Goal: Task Accomplishment & Management: Use online tool/utility

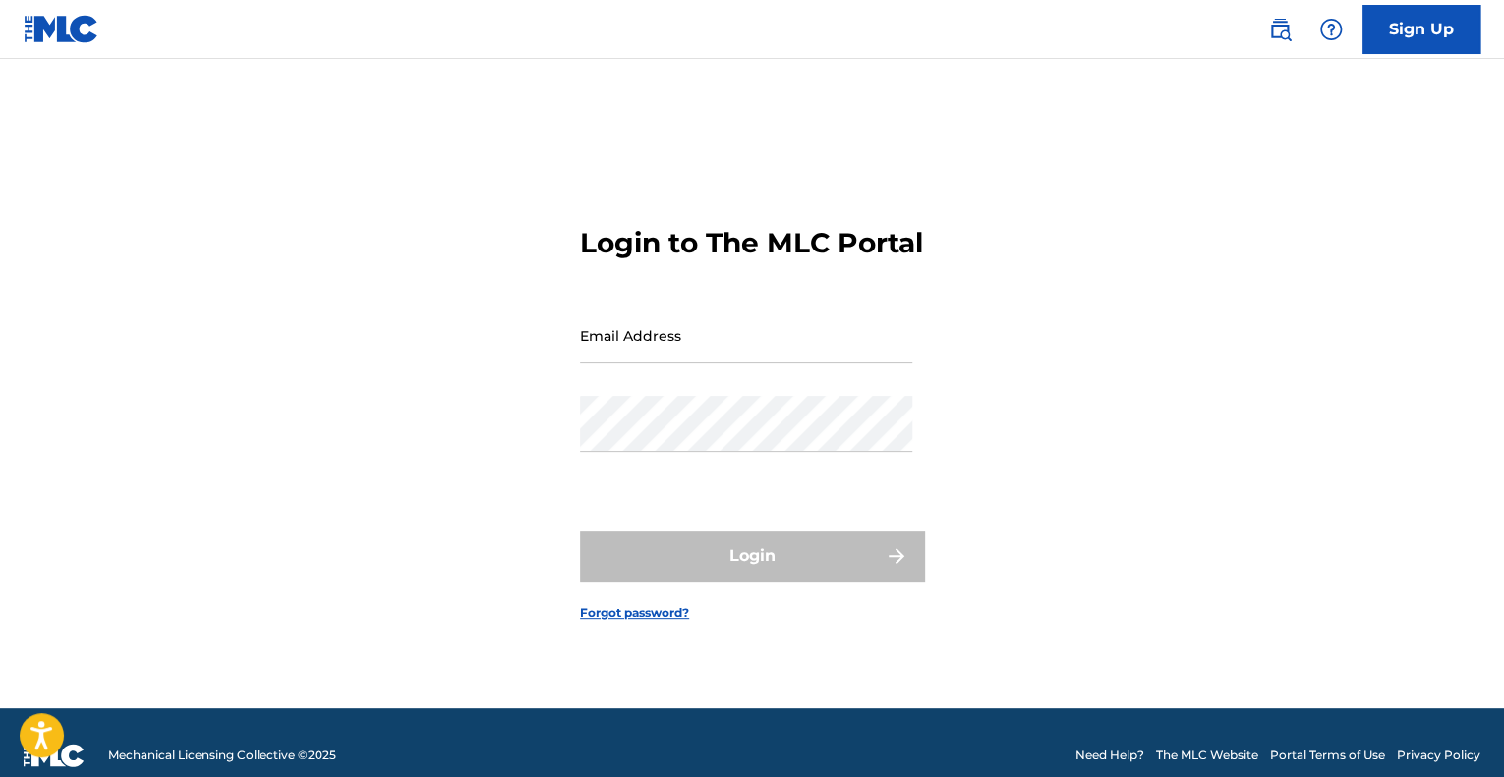
type input "[PERSON_NAME][EMAIL_ADDRESS][PERSON_NAME][DOMAIN_NAME]"
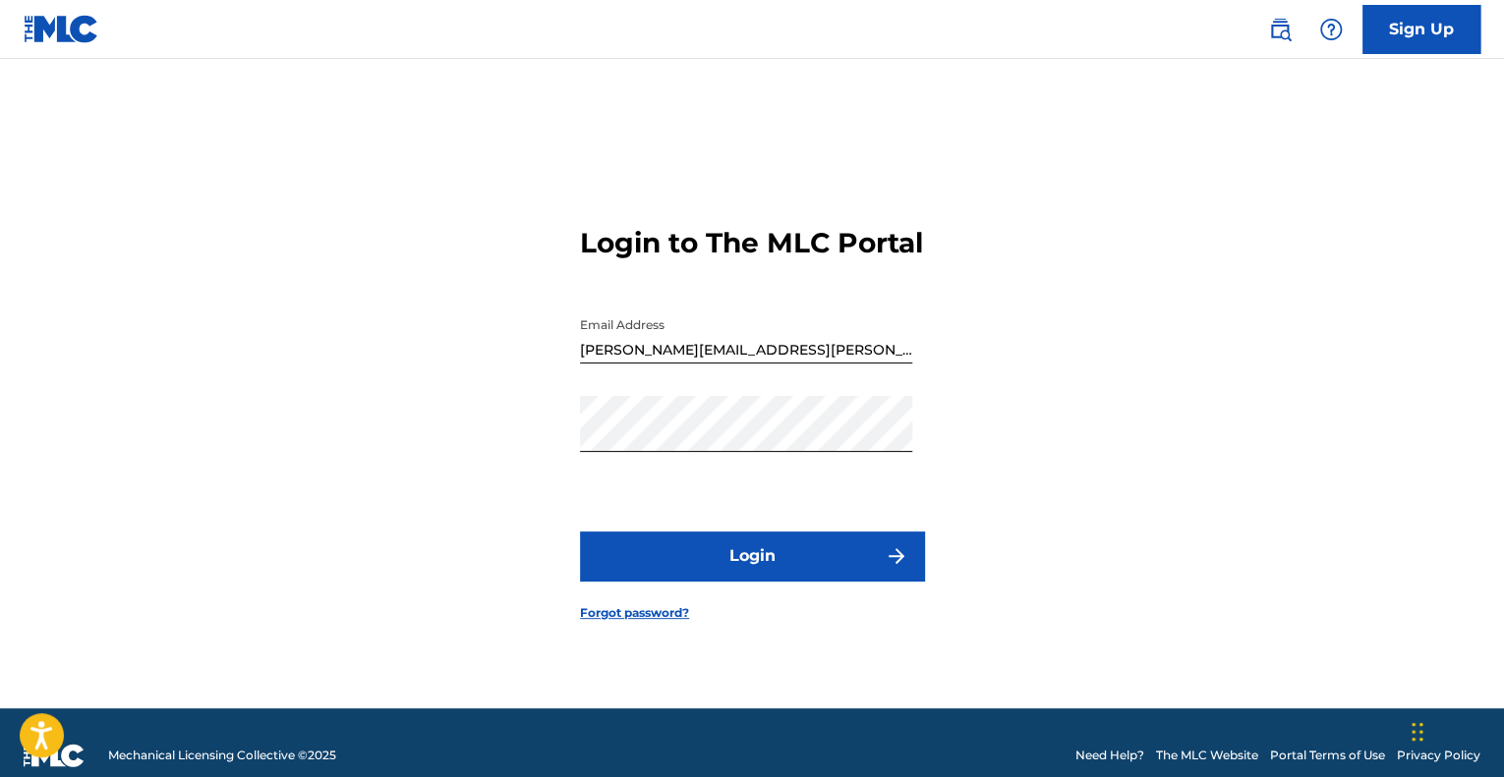
click at [755, 581] on button "Login" at bounding box center [752, 556] width 344 height 49
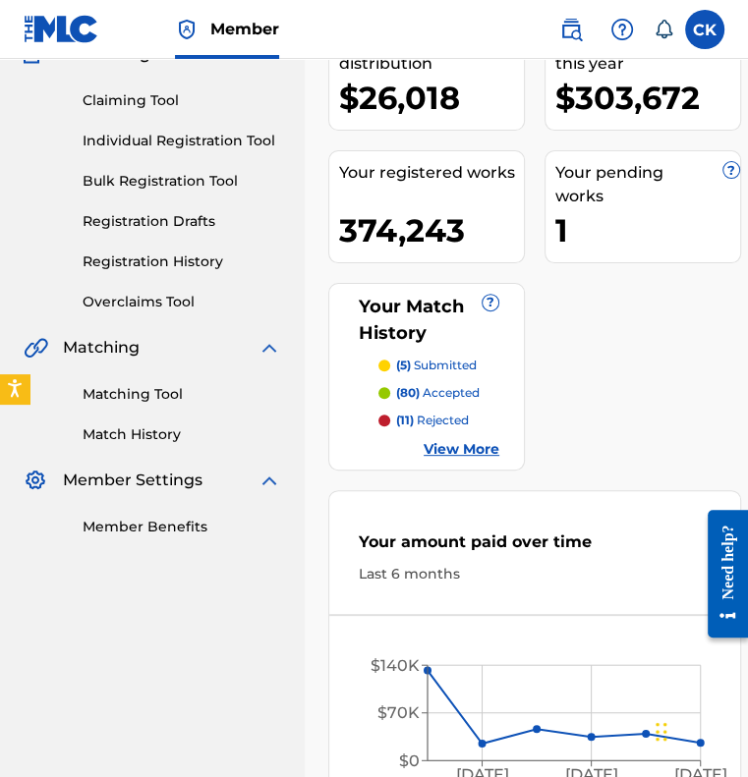
scroll to position [197, 0]
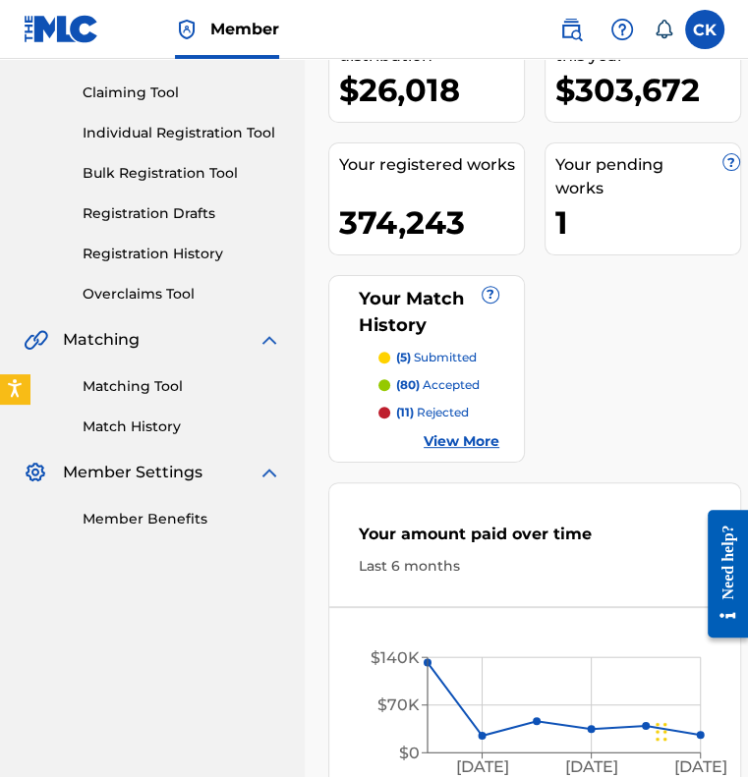
click at [146, 394] on link "Matching Tool" at bounding box center [182, 386] width 199 height 21
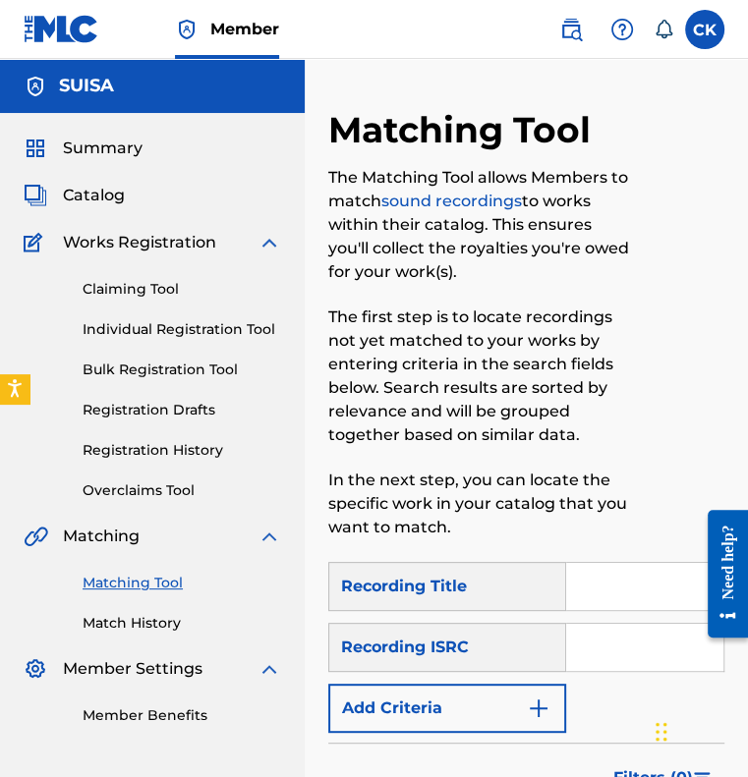
click at [91, 540] on span "Matching" at bounding box center [101, 537] width 77 height 24
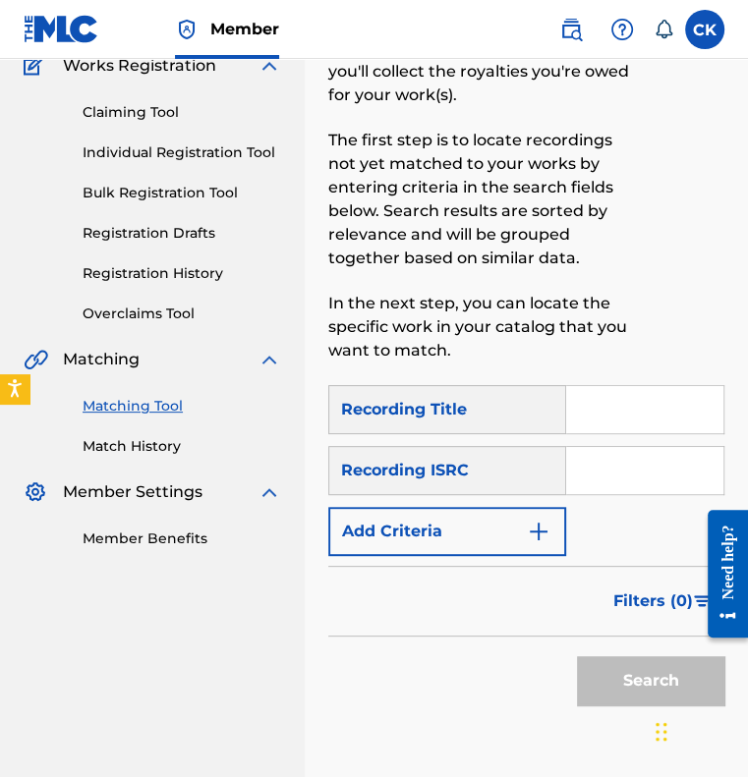
scroll to position [197, 0]
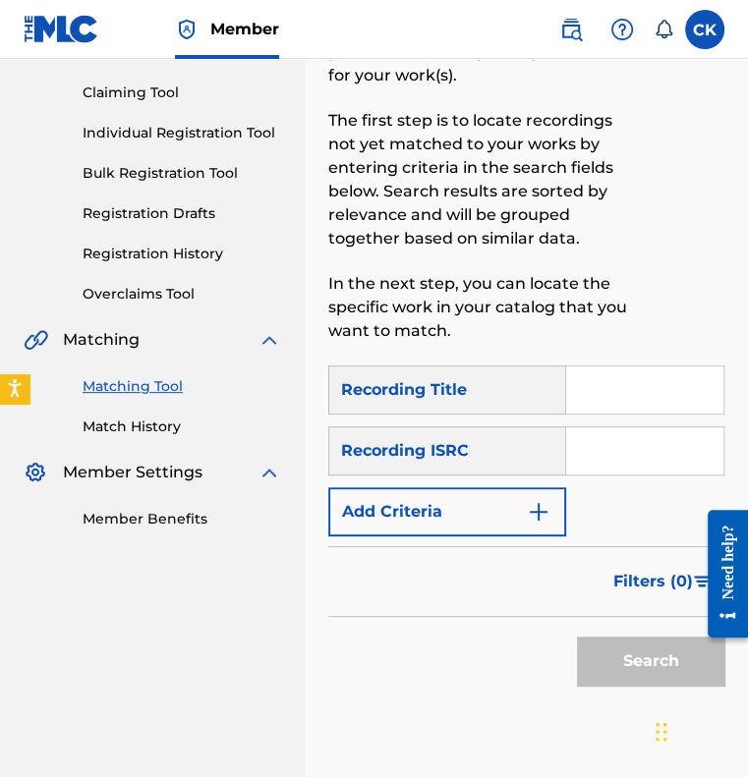
click at [139, 419] on link "Match History" at bounding box center [182, 427] width 199 height 21
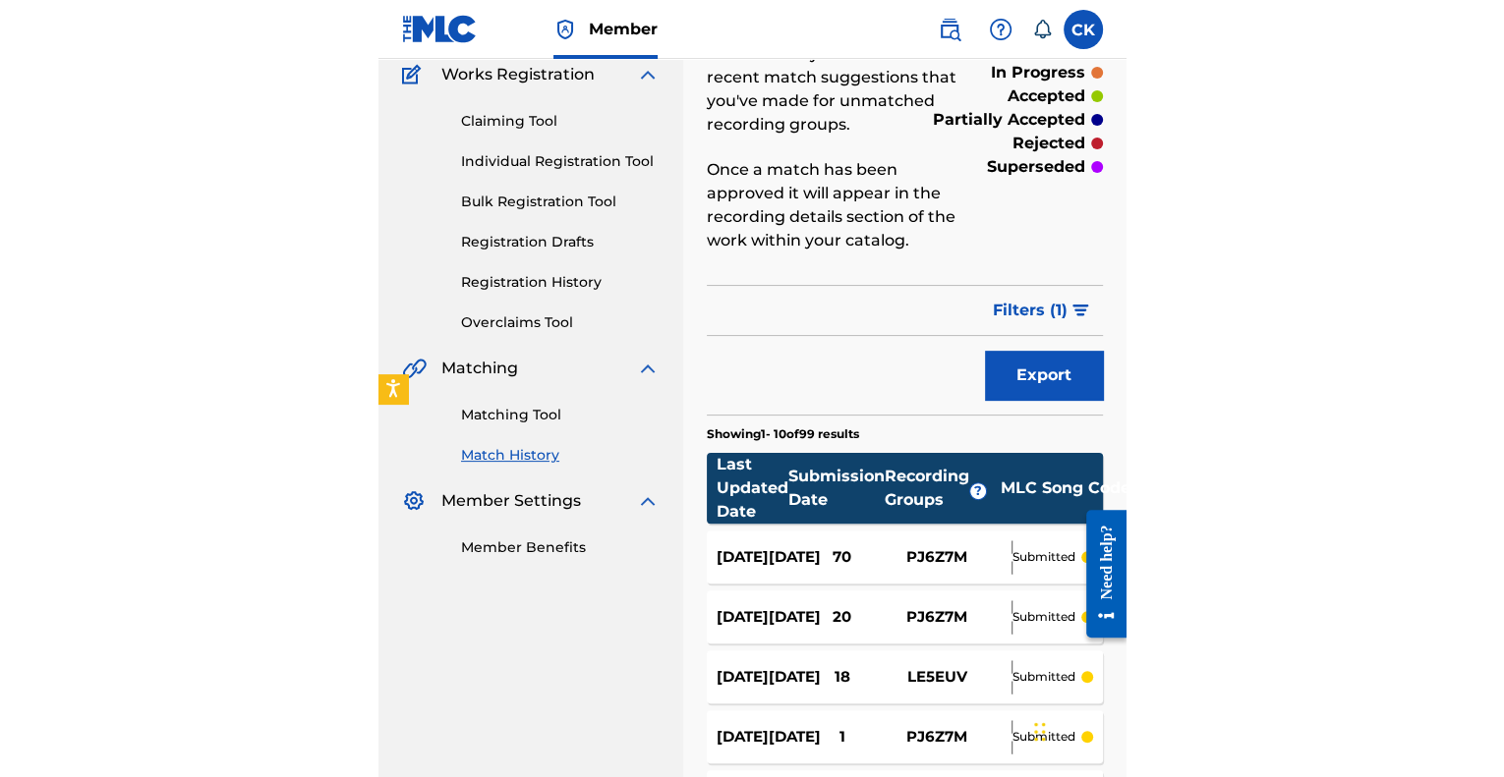
scroll to position [197, 0]
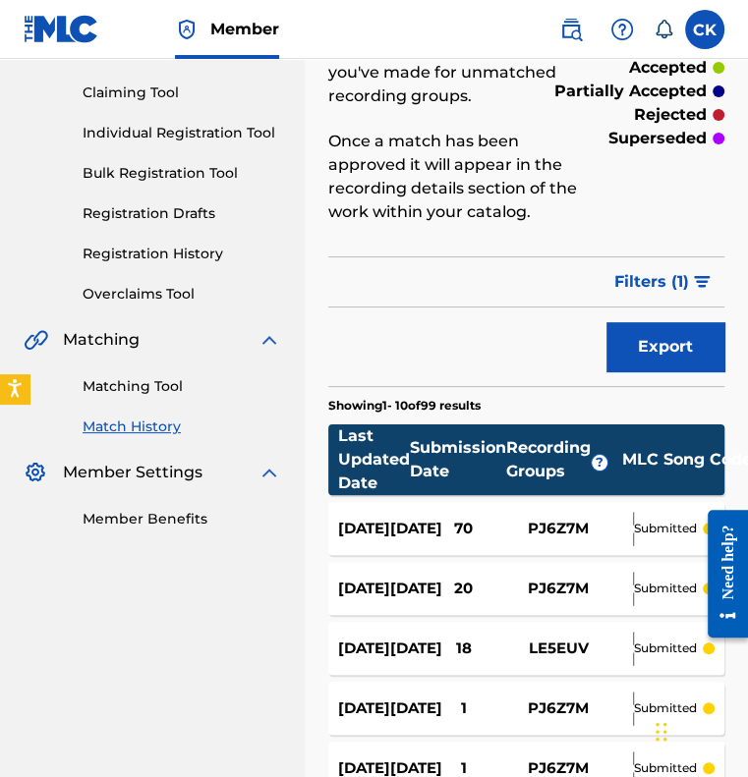
click at [115, 342] on span "Matching" at bounding box center [101, 340] width 77 height 24
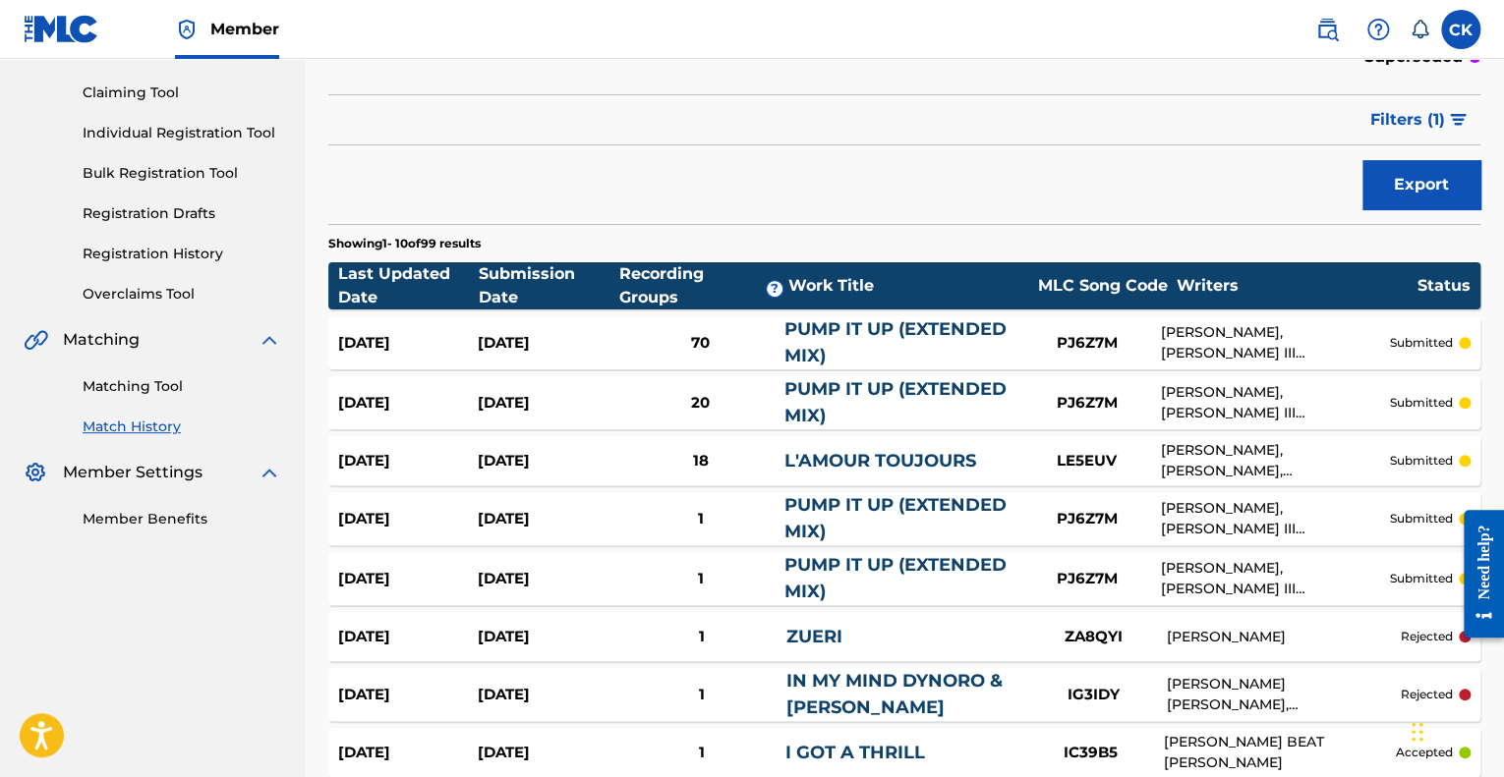
click at [138, 386] on link "Matching Tool" at bounding box center [182, 386] width 199 height 21
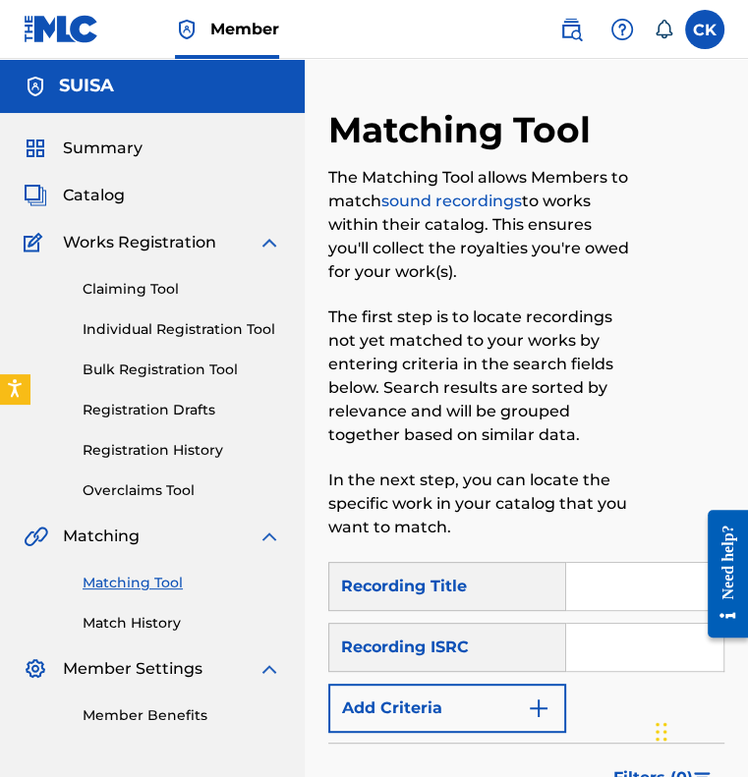
click at [660, 211] on div at bounding box center [678, 335] width 91 height 454
click at [698, 278] on div at bounding box center [678, 335] width 91 height 454
